Goal: Task Accomplishment & Management: Complete application form

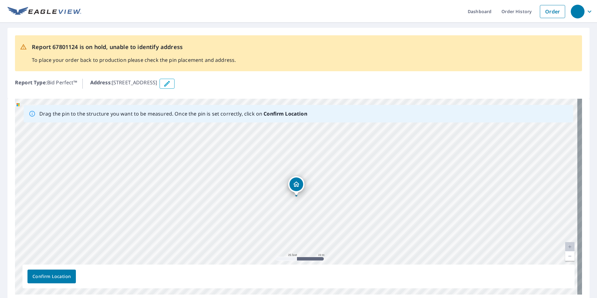
scroll to position [25, 0]
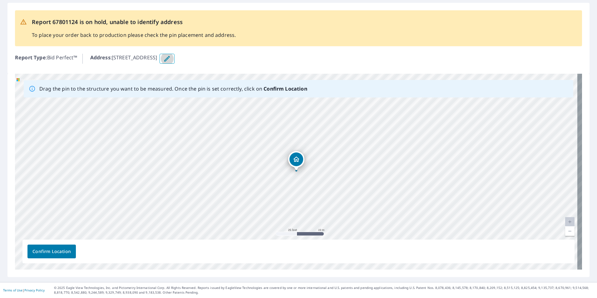
click at [171, 57] on icon "button" at bounding box center [166, 58] width 7 height 7
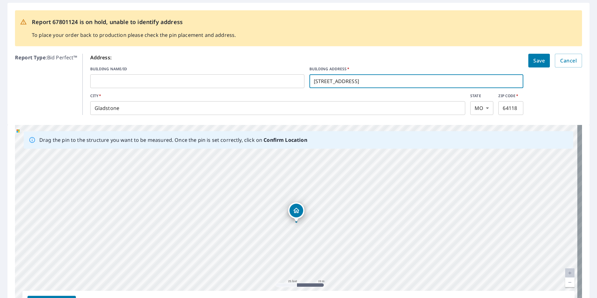
click at [350, 80] on input "[STREET_ADDRESS]" at bounding box center [416, 80] width 214 height 17
type input "[STREET_ADDRESS]"
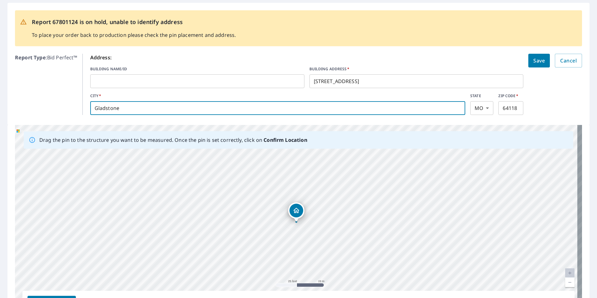
drag, startPoint x: 121, startPoint y: 109, endPoint x: 55, endPoint y: 118, distance: 66.8
click at [55, 118] on div "Report 67801124 is on hold, unable to identify address To place your order back…" at bounding box center [298, 64] width 582 height 122
type input "[US_STATE][GEOGRAPHIC_DATA]"
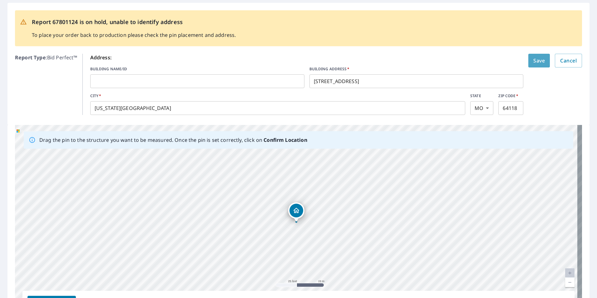
click at [528, 61] on button "Save" at bounding box center [539, 61] width 22 height 14
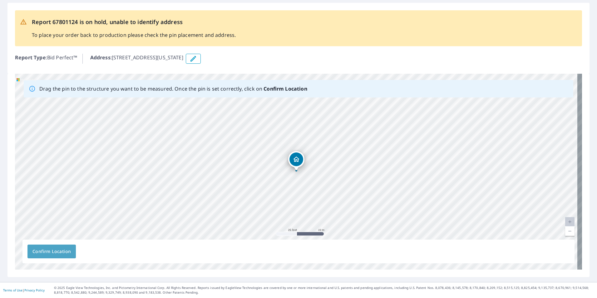
click at [53, 246] on button "Confirm Location" at bounding box center [51, 251] width 48 height 14
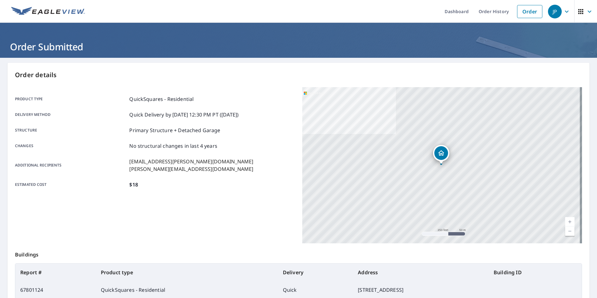
scroll to position [23, 0]
